Goal: Navigation & Orientation: Find specific page/section

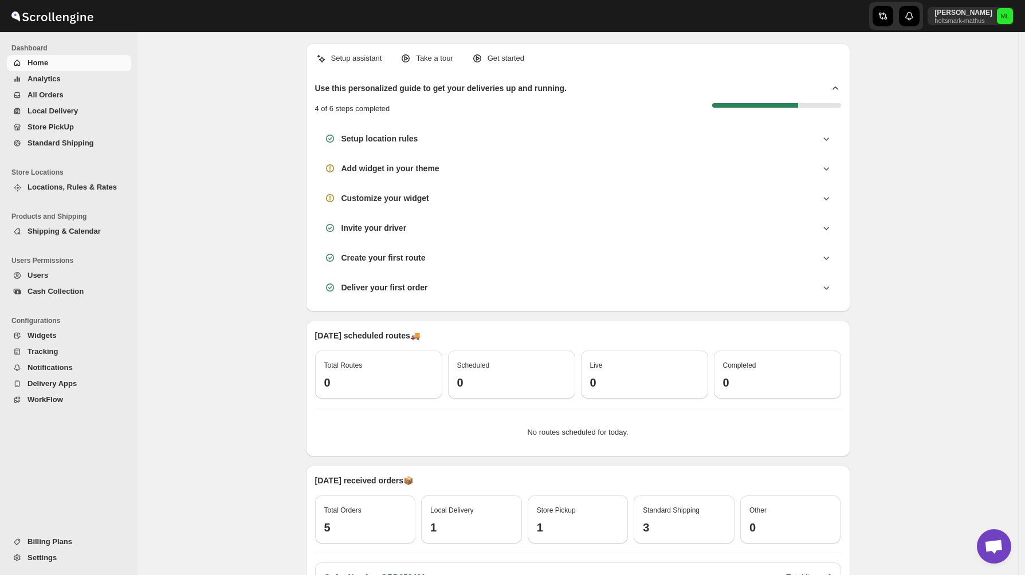
click at [64, 143] on span "Standard Shipping" at bounding box center [61, 143] width 66 height 9
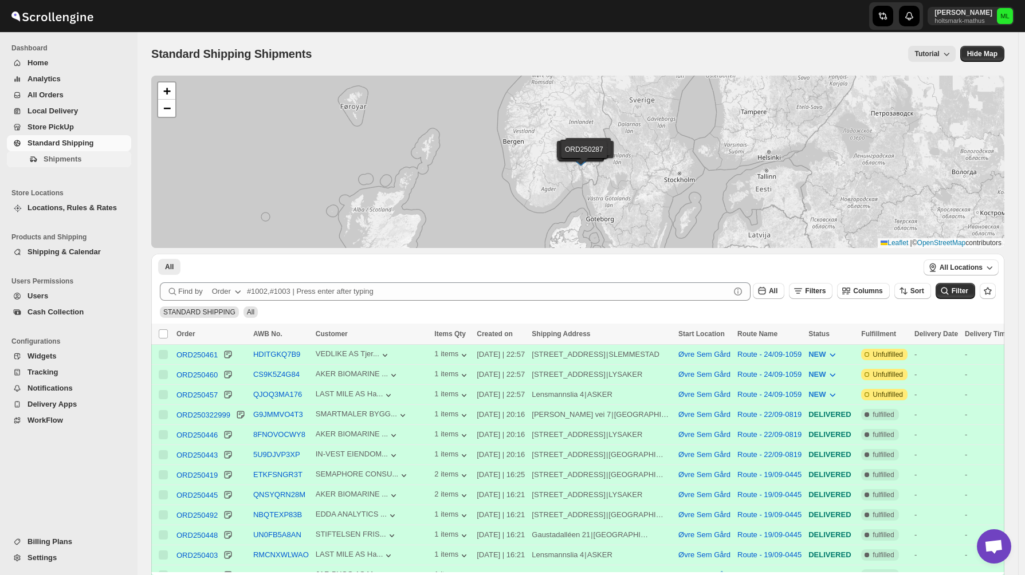
click at [58, 161] on span "Shipments" at bounding box center [63, 159] width 38 height 9
click at [58, 143] on span "Standard Shipping" at bounding box center [61, 143] width 66 height 9
click at [56, 125] on span "Store PickUp" at bounding box center [51, 127] width 46 height 9
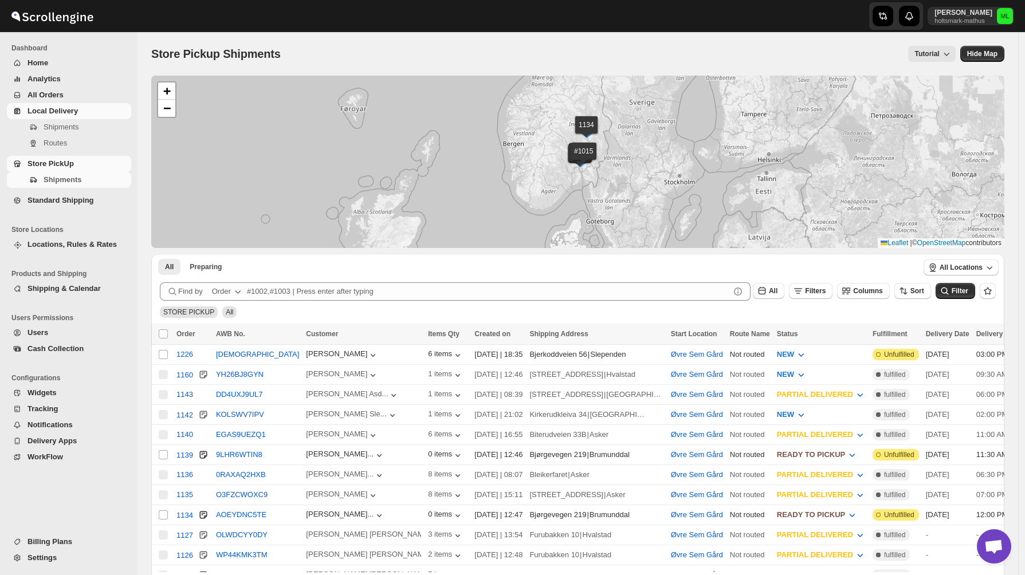
click at [54, 113] on span "Local Delivery" at bounding box center [53, 111] width 50 height 9
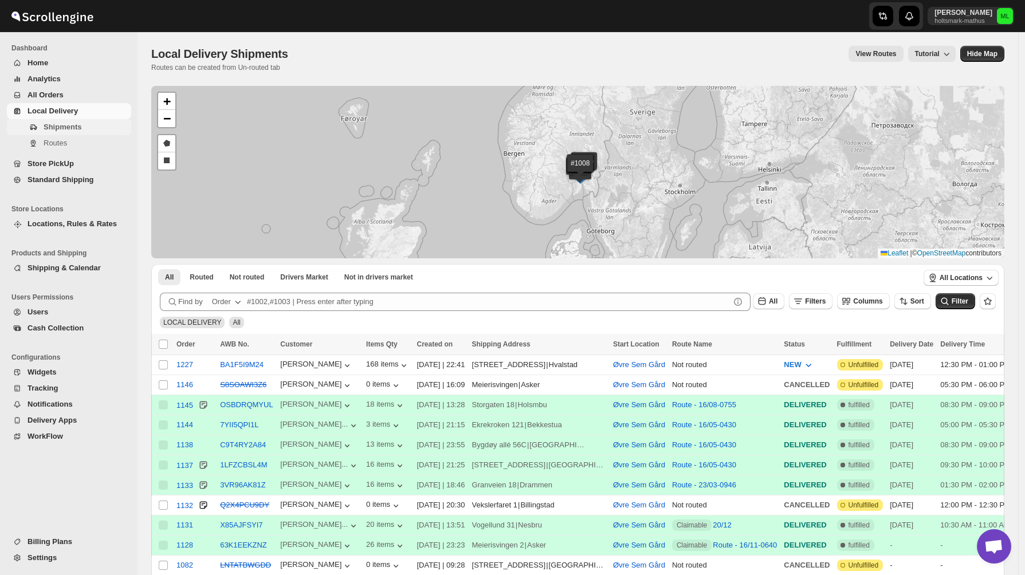
click at [66, 130] on span "Shipments" at bounding box center [63, 127] width 38 height 9
click at [342, 362] on icon "button" at bounding box center [347, 365] width 11 height 11
